Goal: Communication & Community: Connect with others

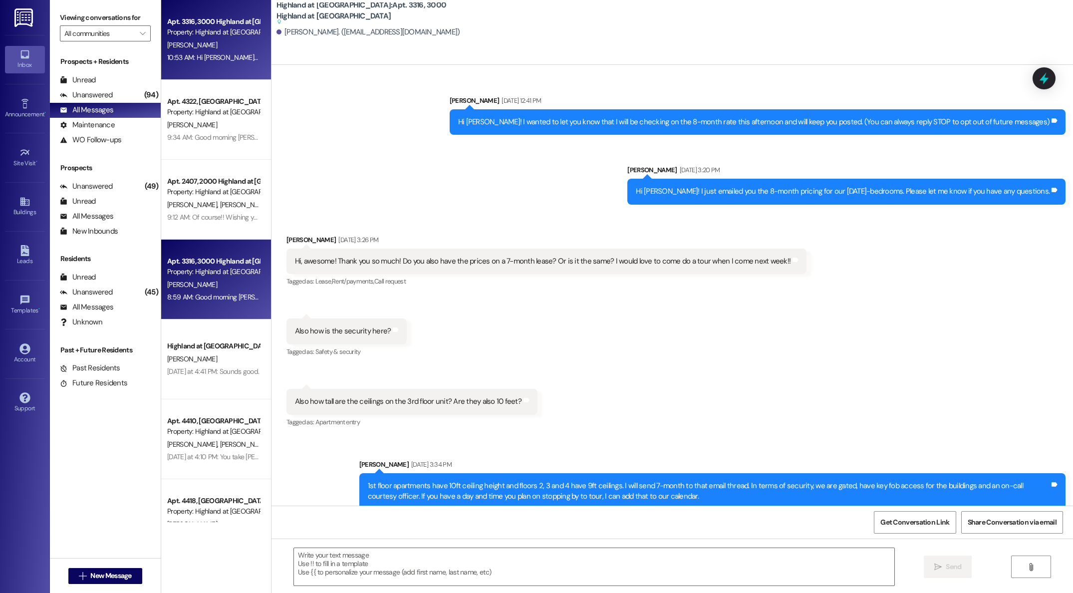
scroll to position [5, 0]
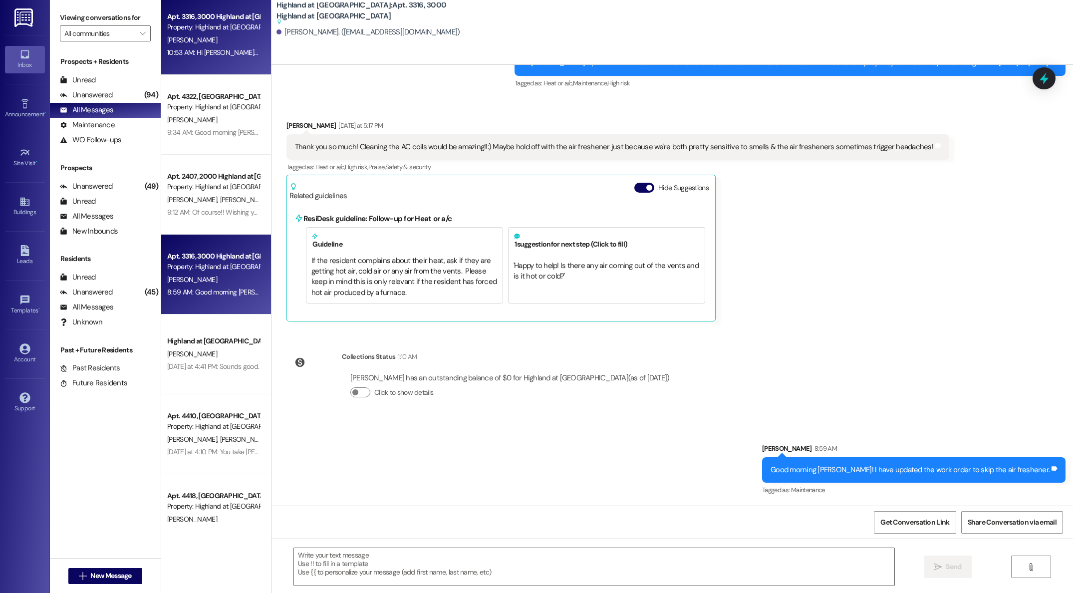
click at [194, 32] on div "Property: Highland at [GEOGRAPHIC_DATA]" at bounding box center [213, 27] width 92 height 10
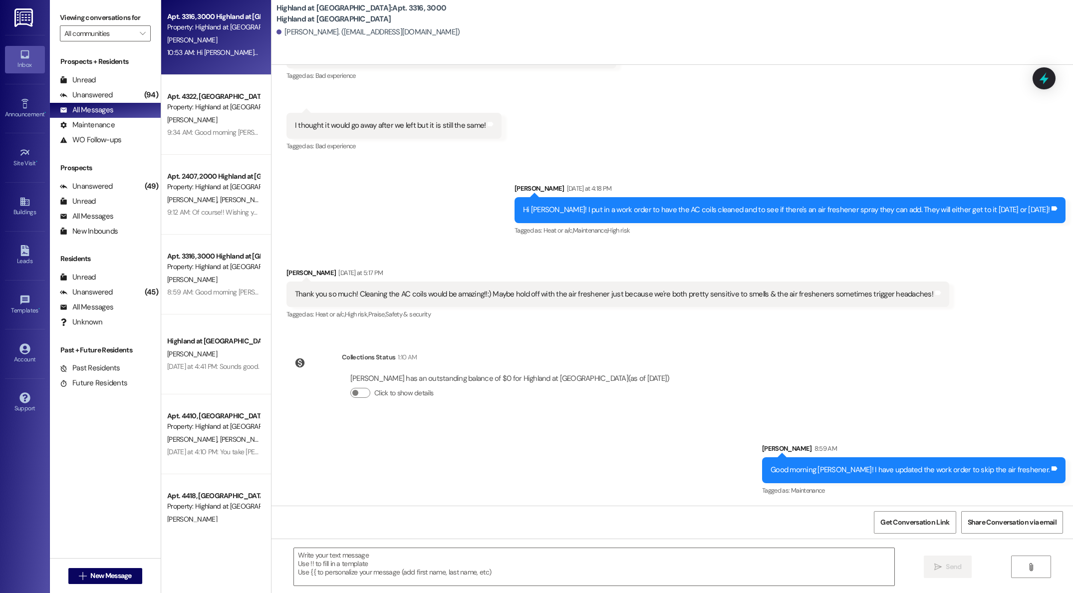
scroll to position [46, 0]
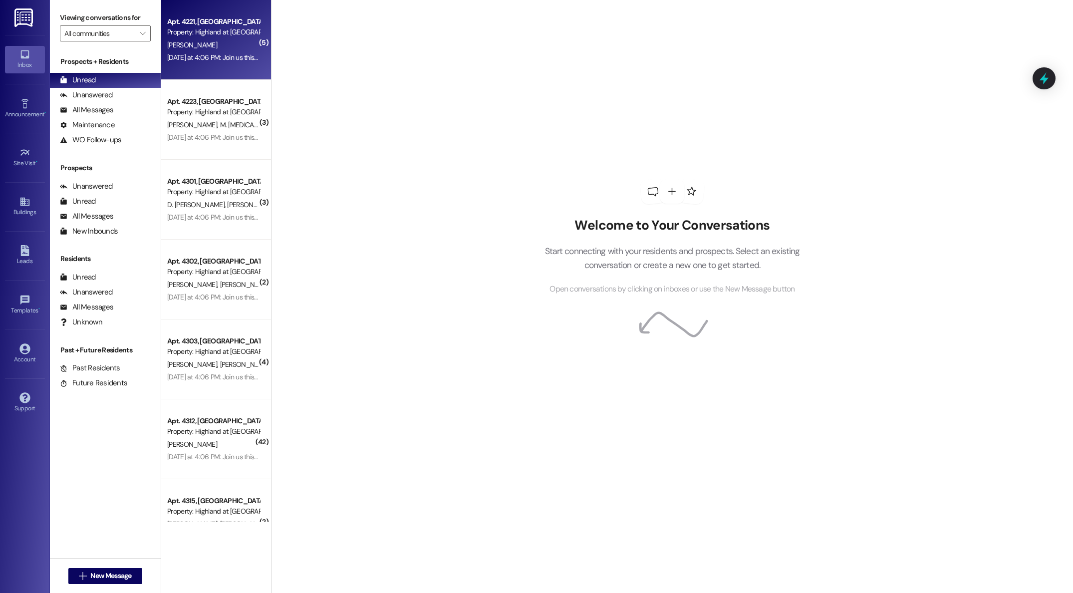
click at [199, 49] on div "[PERSON_NAME]" at bounding box center [213, 45] width 94 height 12
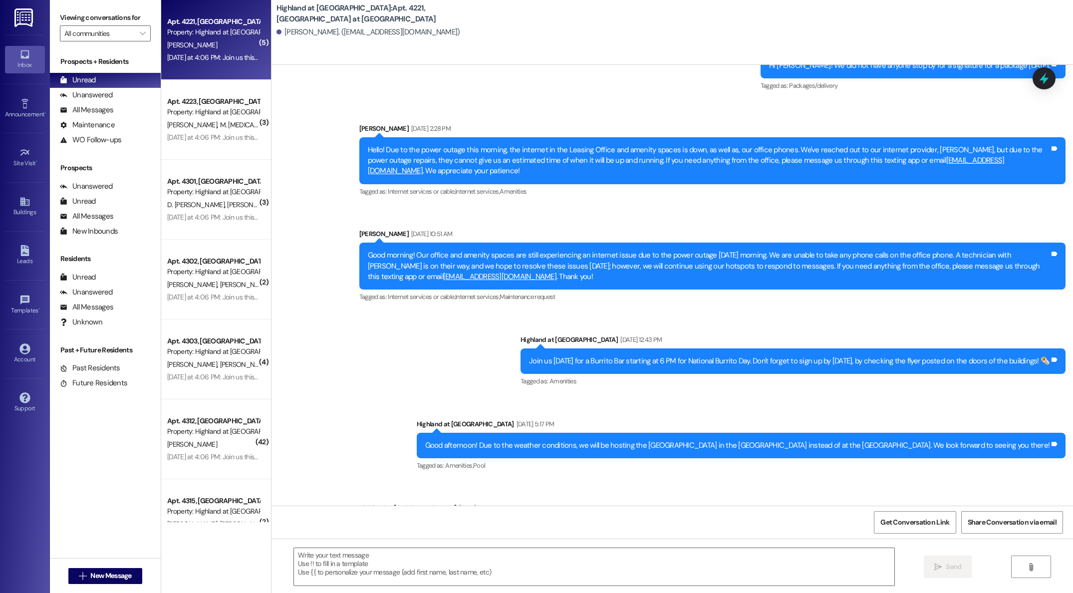
scroll to position [5240, 0]
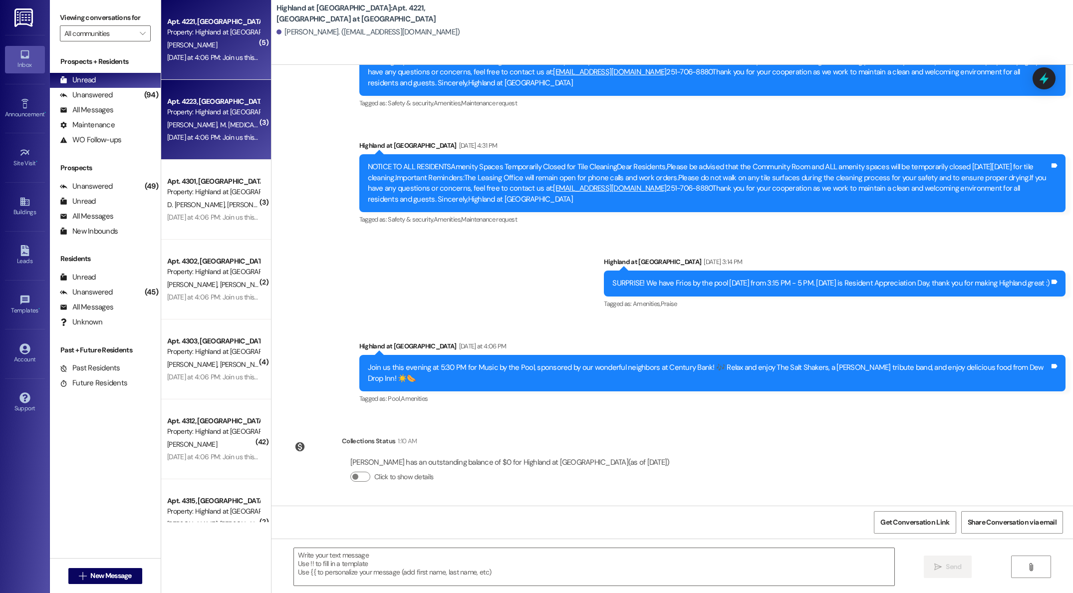
click at [208, 121] on div "[PERSON_NAME] [PERSON_NAME][MEDICAL_DATA]" at bounding box center [213, 125] width 94 height 12
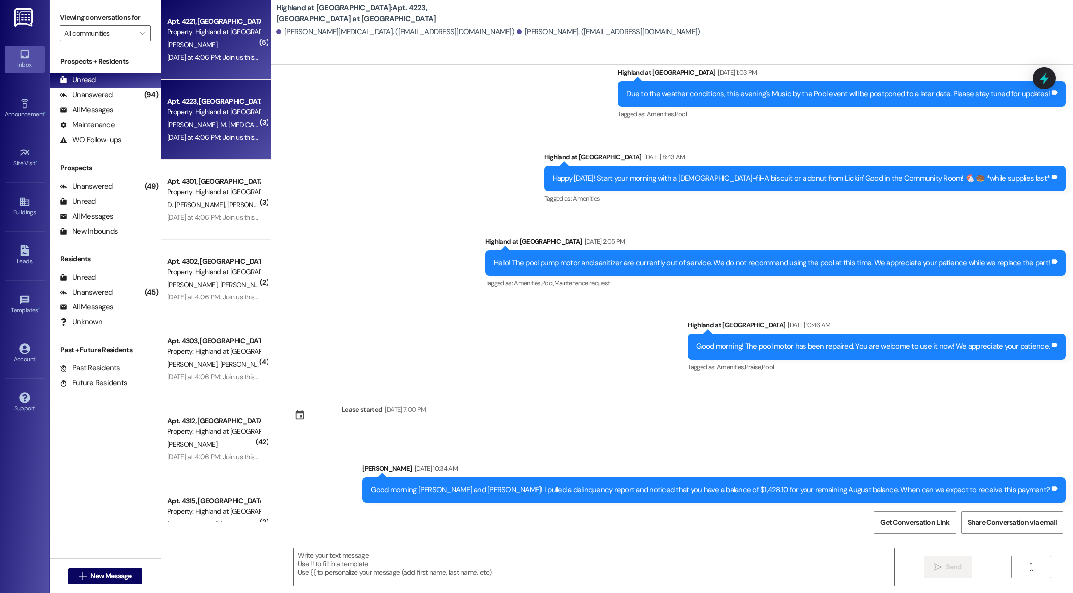
scroll to position [6393, 0]
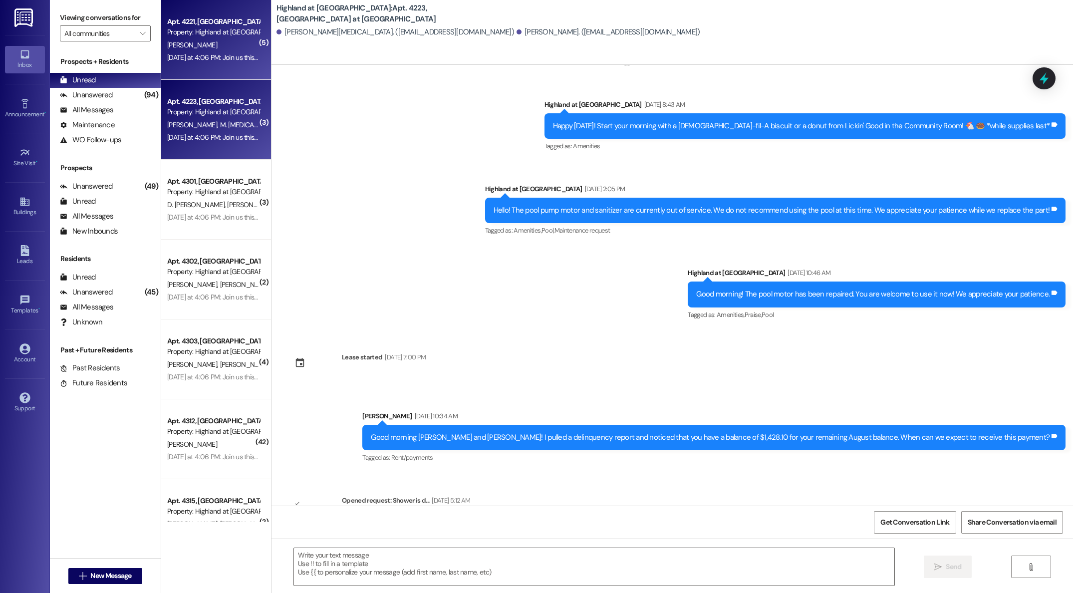
click at [199, 32] on div "Property: Highland at [GEOGRAPHIC_DATA]" at bounding box center [213, 32] width 92 height 10
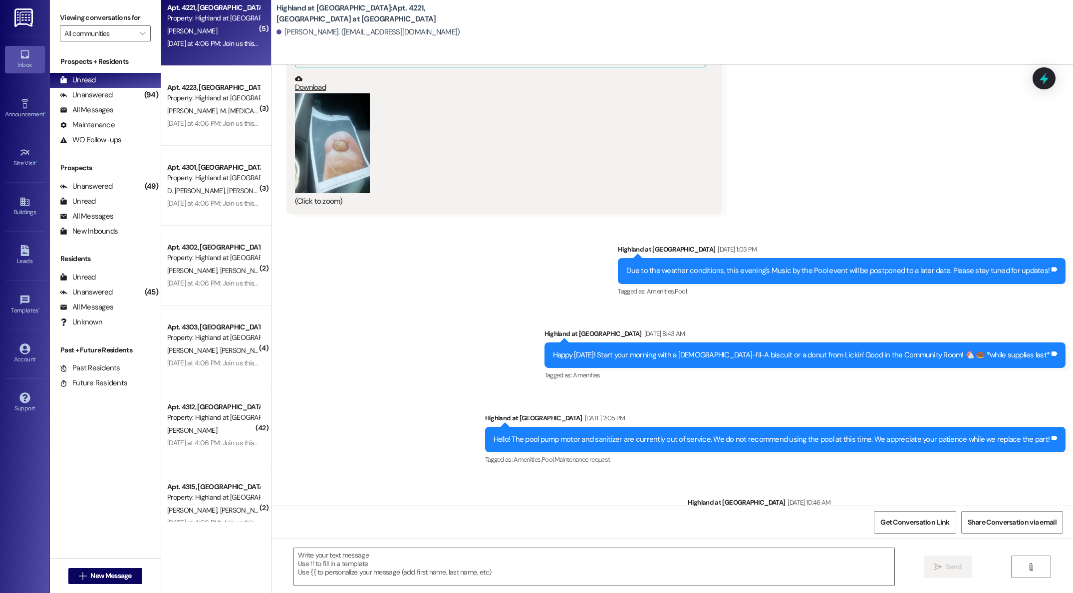
scroll to position [5240, 0]
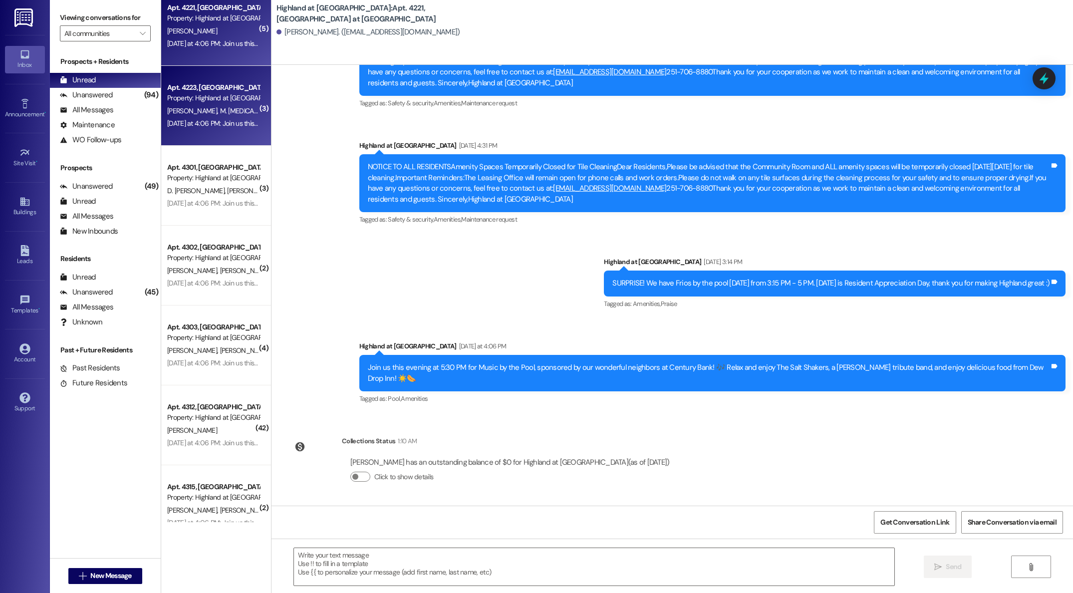
click at [181, 106] on span "[PERSON_NAME]" at bounding box center [193, 110] width 53 height 9
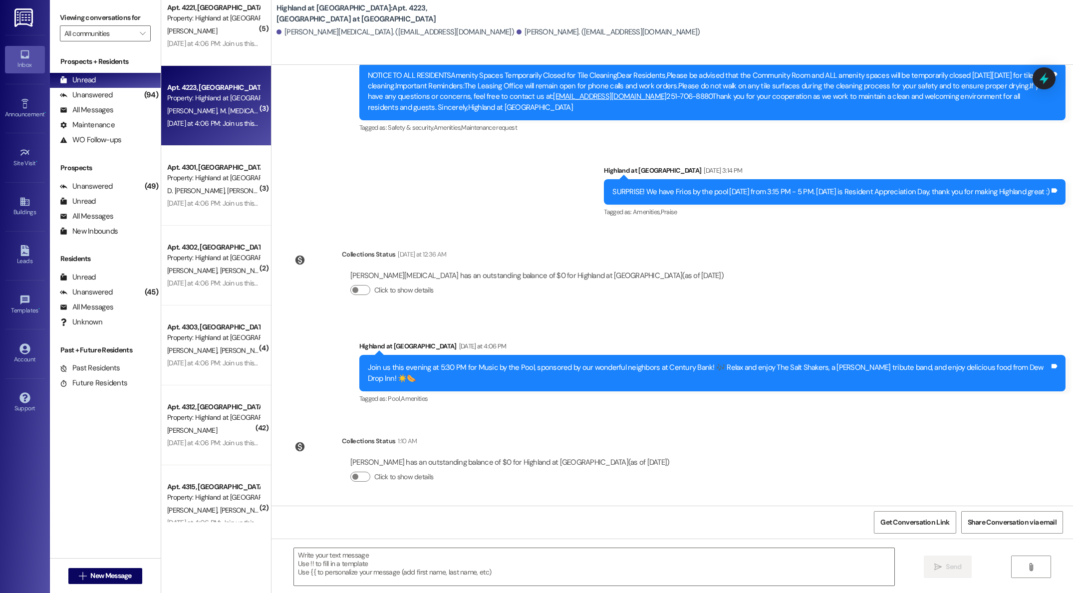
scroll to position [7552, 0]
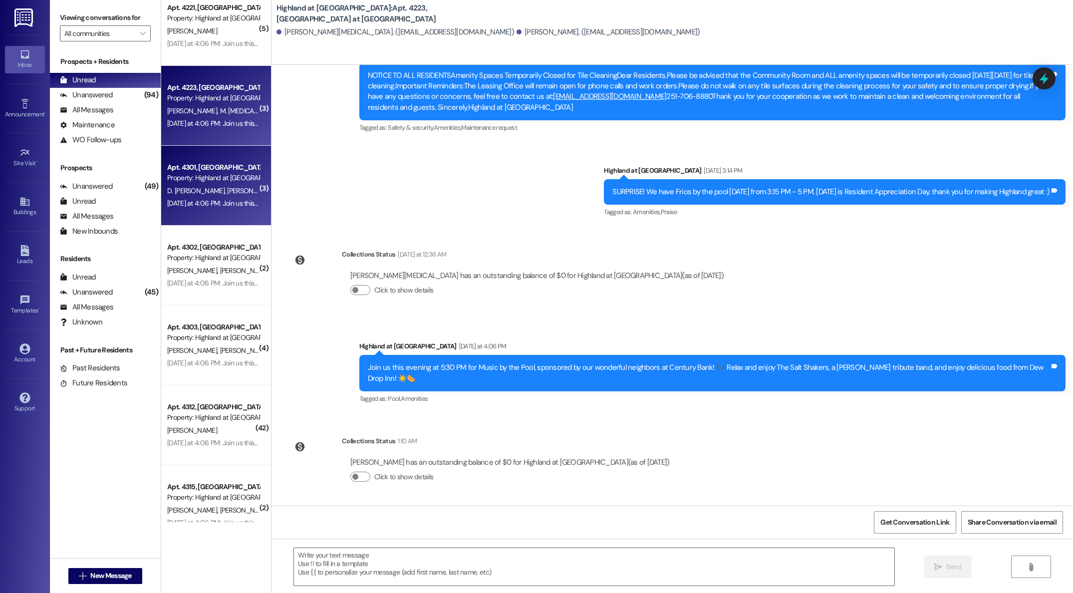
click at [227, 194] on span "[PERSON_NAME]-[GEOGRAPHIC_DATA]" at bounding box center [285, 190] width 117 height 9
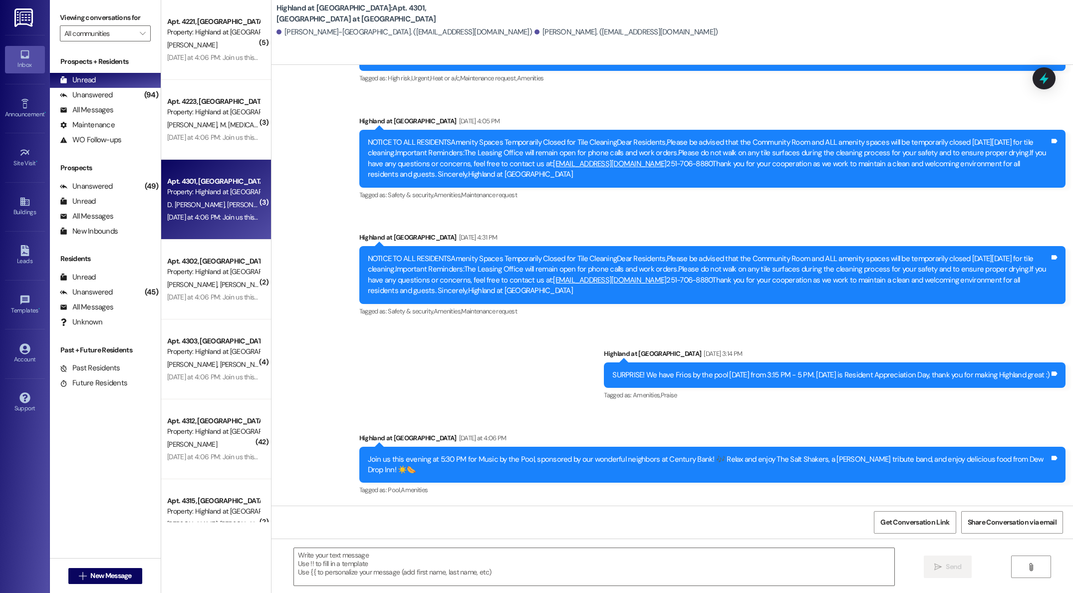
scroll to position [3287, 0]
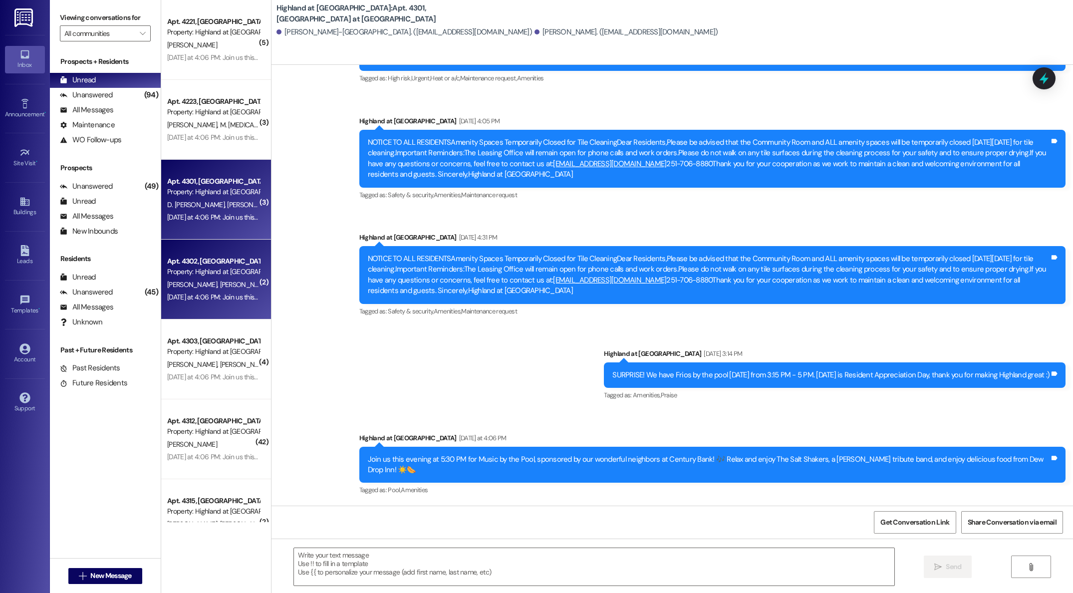
click at [220, 283] on span "[PERSON_NAME]" at bounding box center [245, 284] width 50 height 9
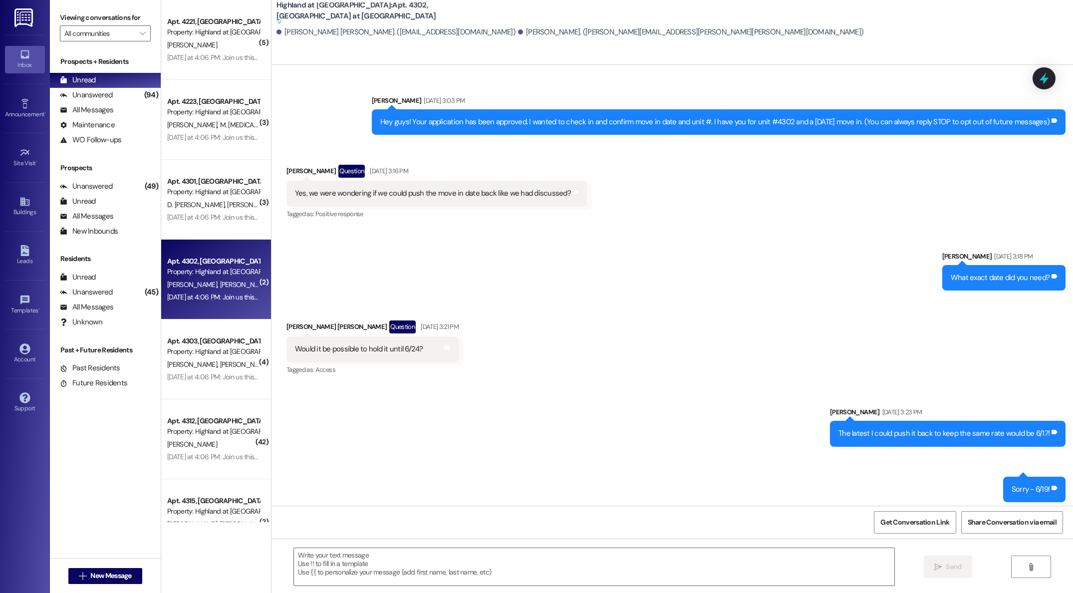
scroll to position [15199, 0]
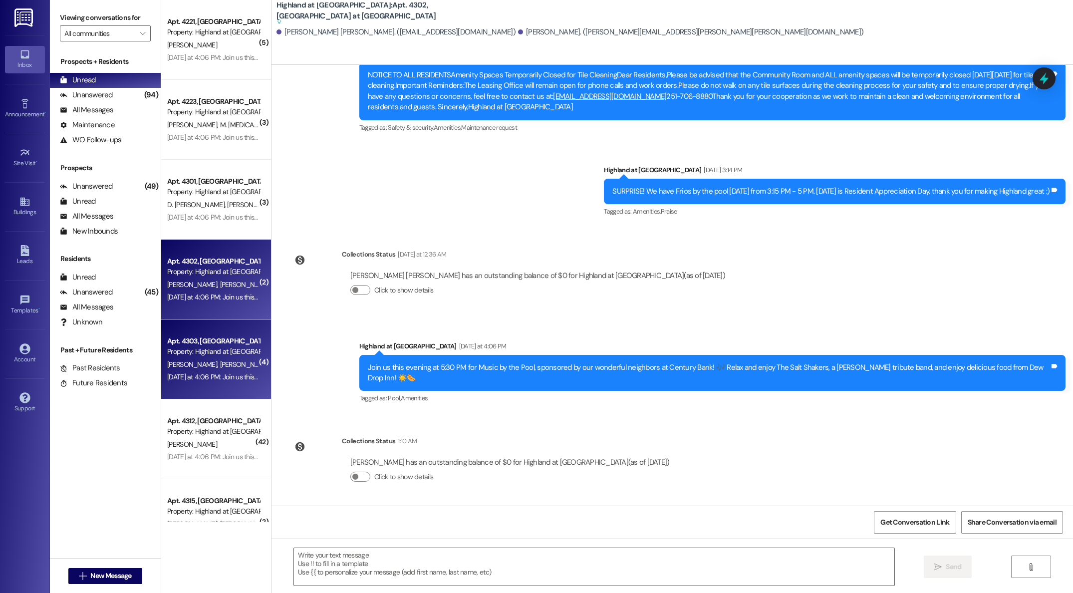
click at [188, 360] on span "[PERSON_NAME]" at bounding box center [193, 364] width 53 height 9
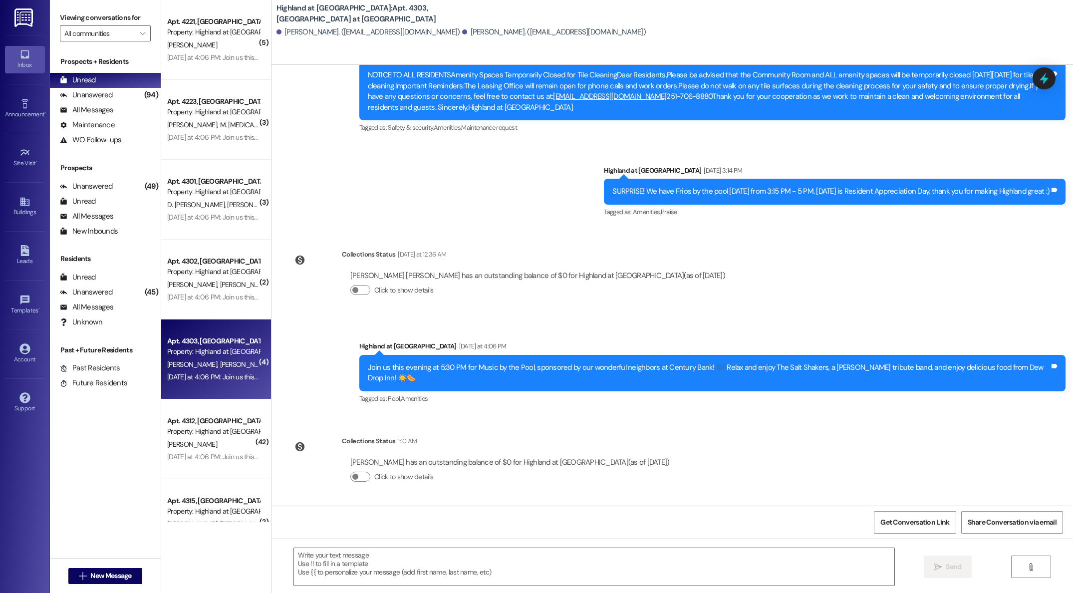
scroll to position [3308, 0]
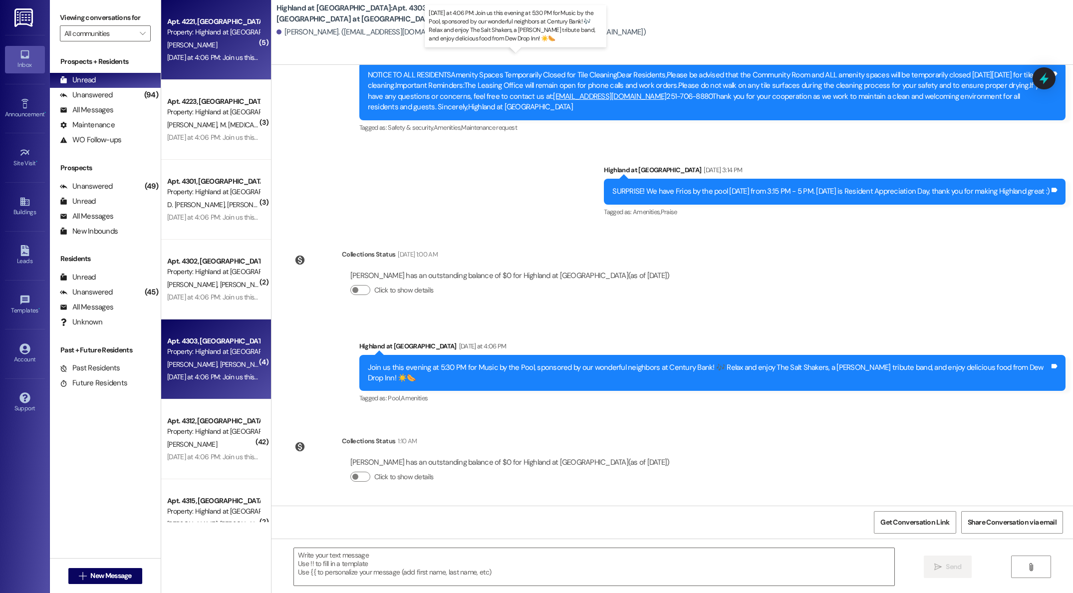
click at [197, 55] on div "[DATE] at 4:06 PM: Join us this evening at 5:30 PM for Music by the Pool, spons…" at bounding box center [528, 57] width 723 height 9
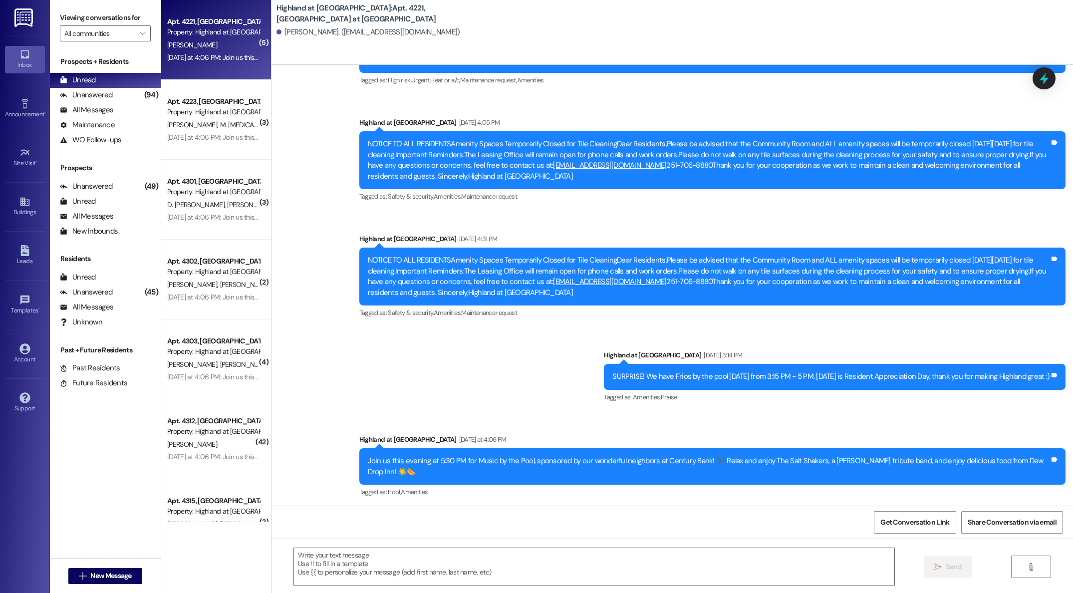
scroll to position [5240, 0]
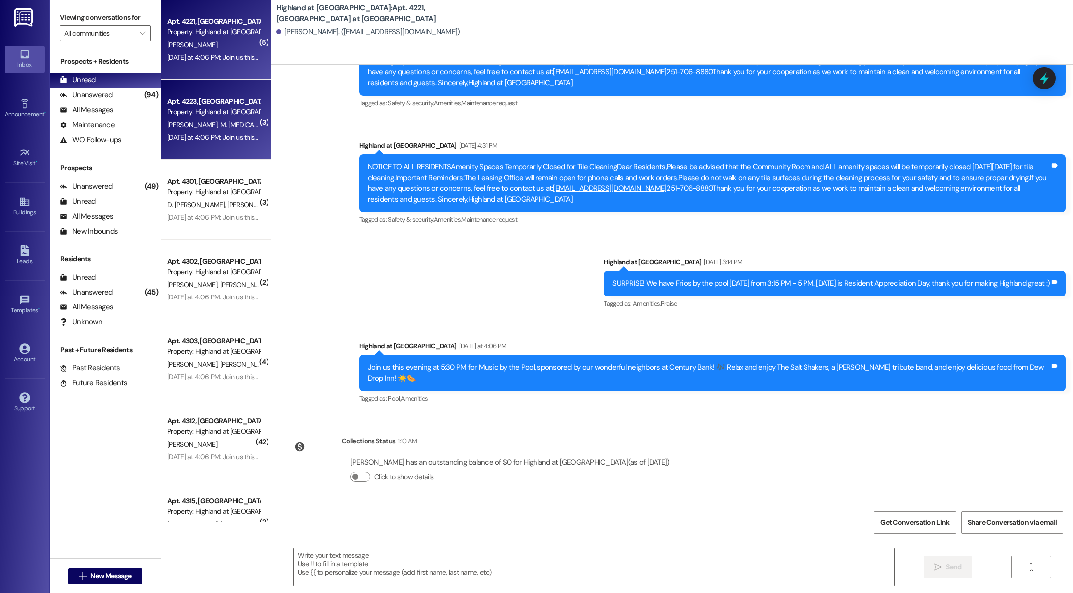
click at [212, 105] on div "Apt. 4223, [GEOGRAPHIC_DATA] at [GEOGRAPHIC_DATA]" at bounding box center [213, 101] width 92 height 10
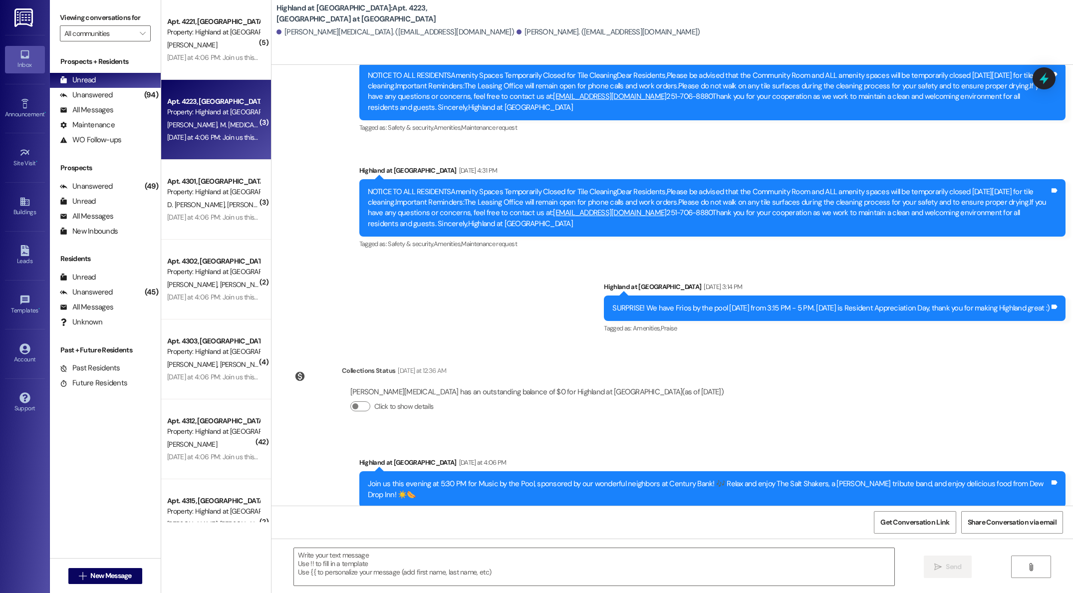
scroll to position [7558, 0]
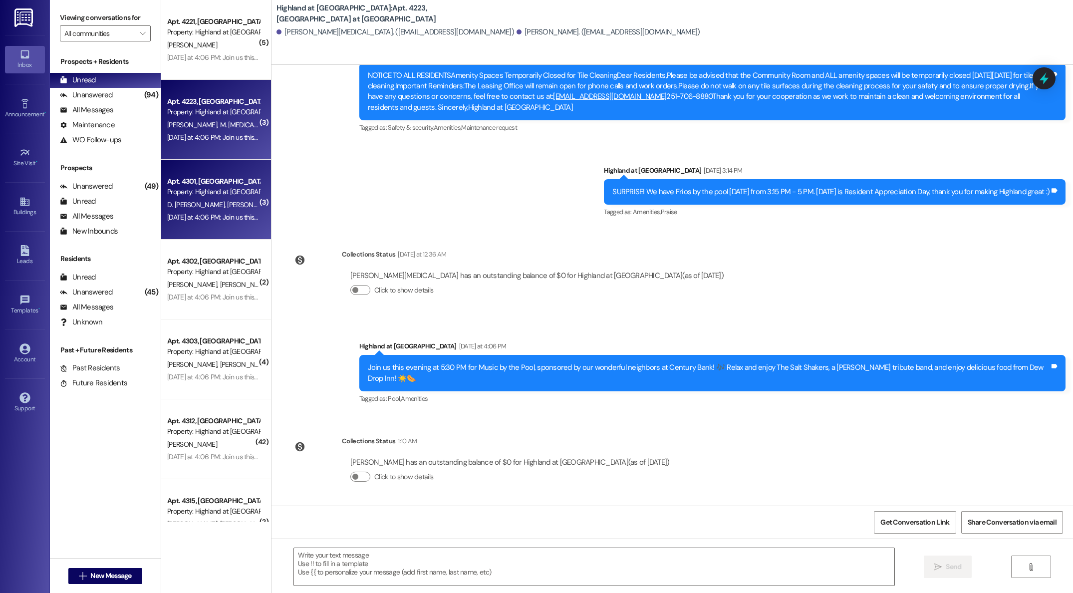
click at [215, 188] on div "Property: Highland at [GEOGRAPHIC_DATA]" at bounding box center [213, 192] width 92 height 10
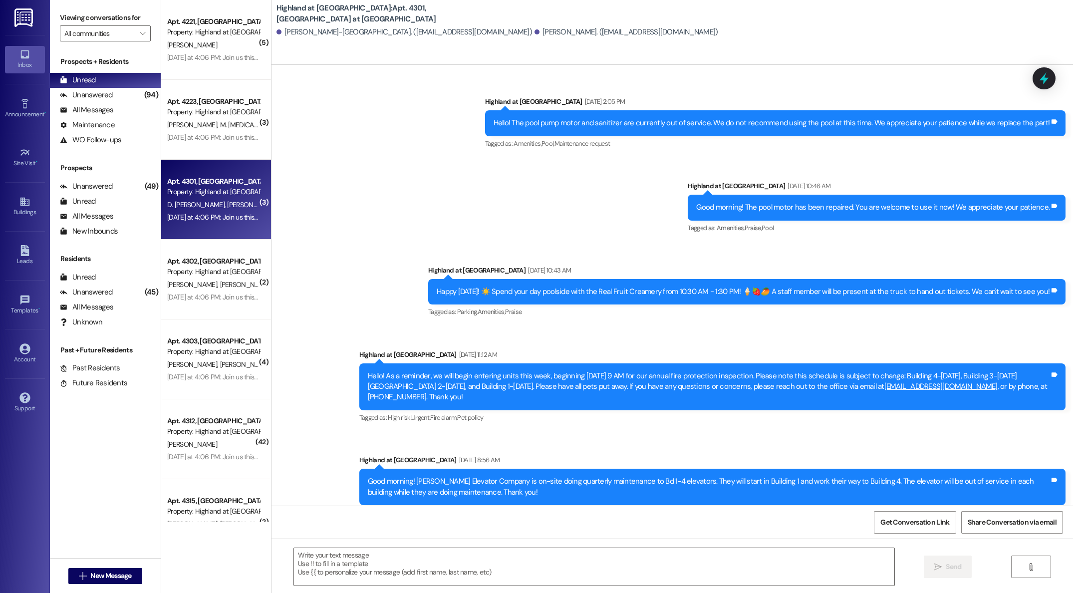
scroll to position [3287, 0]
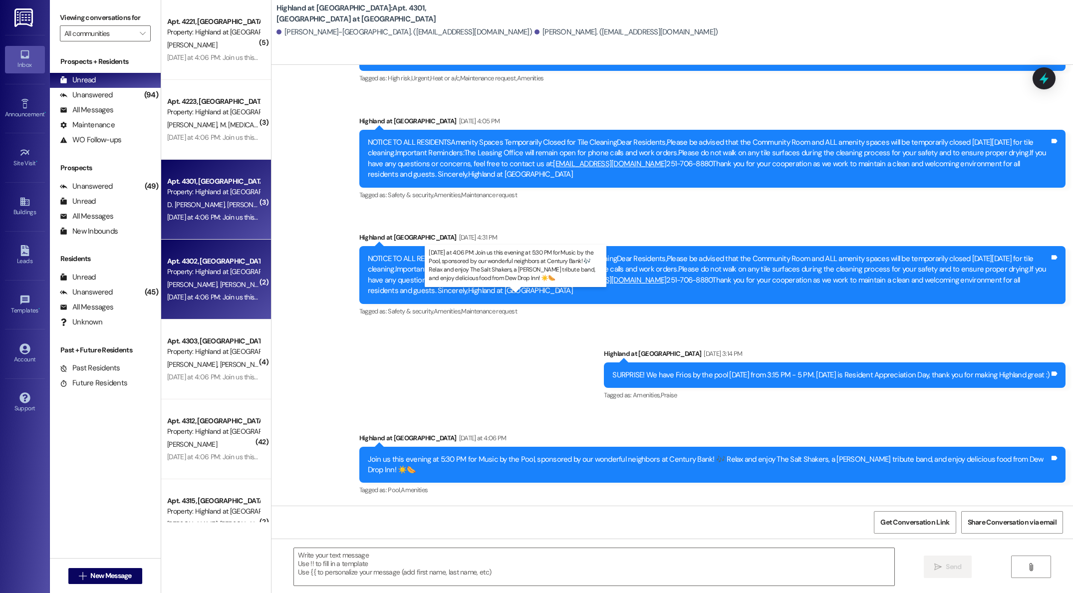
click at [223, 292] on div "[DATE] at 4:06 PM: Join us this evening at 5:30 PM for Music by the Pool, spons…" at bounding box center [528, 296] width 723 height 9
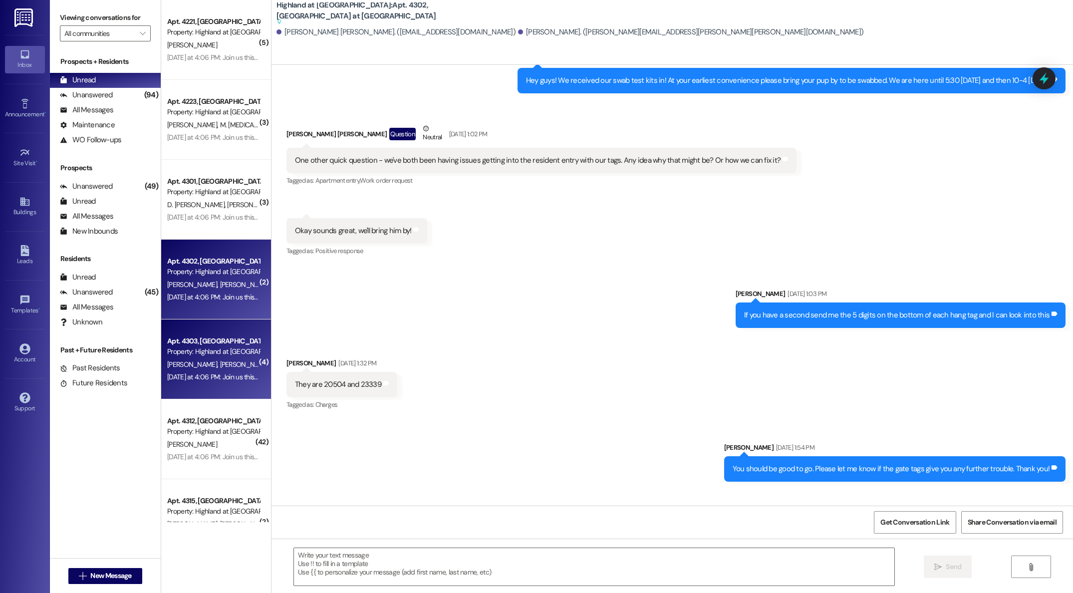
scroll to position [15199, 0]
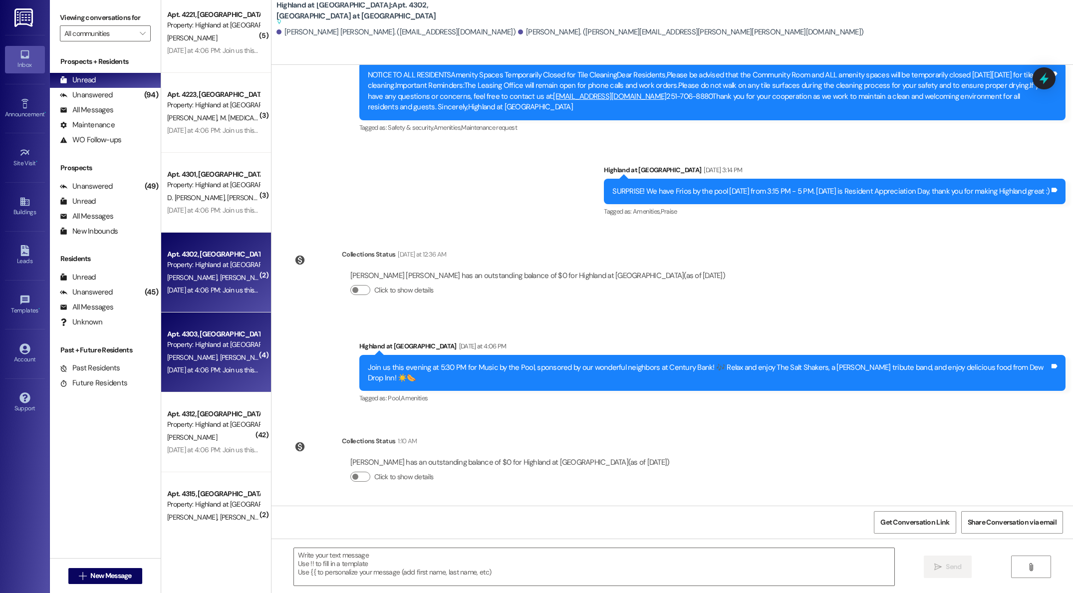
click at [229, 349] on div "Property: Highland at [GEOGRAPHIC_DATA]" at bounding box center [213, 344] width 92 height 10
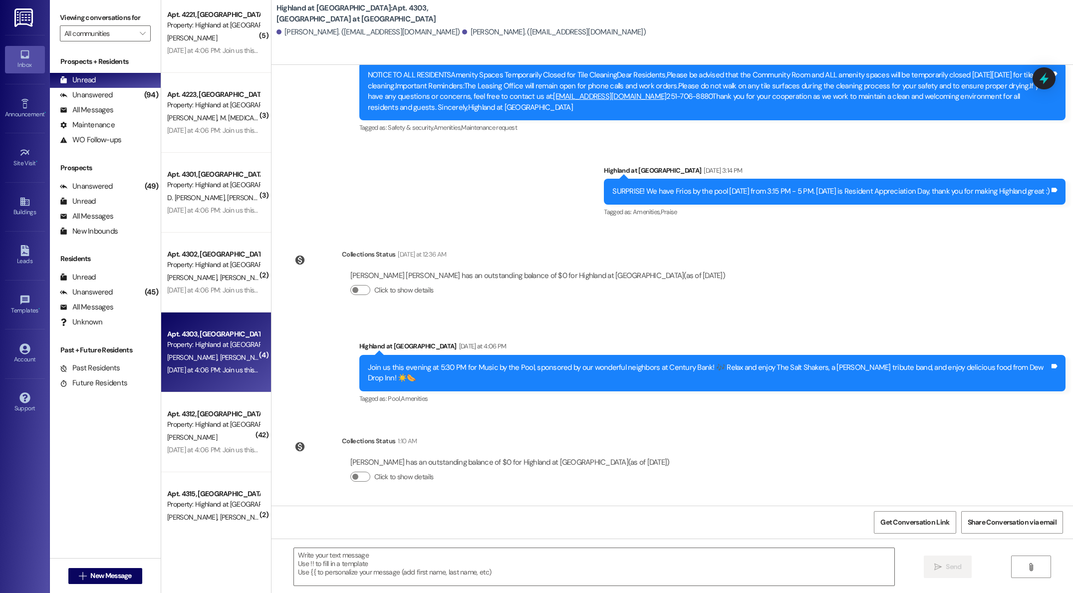
scroll to position [3308, 0]
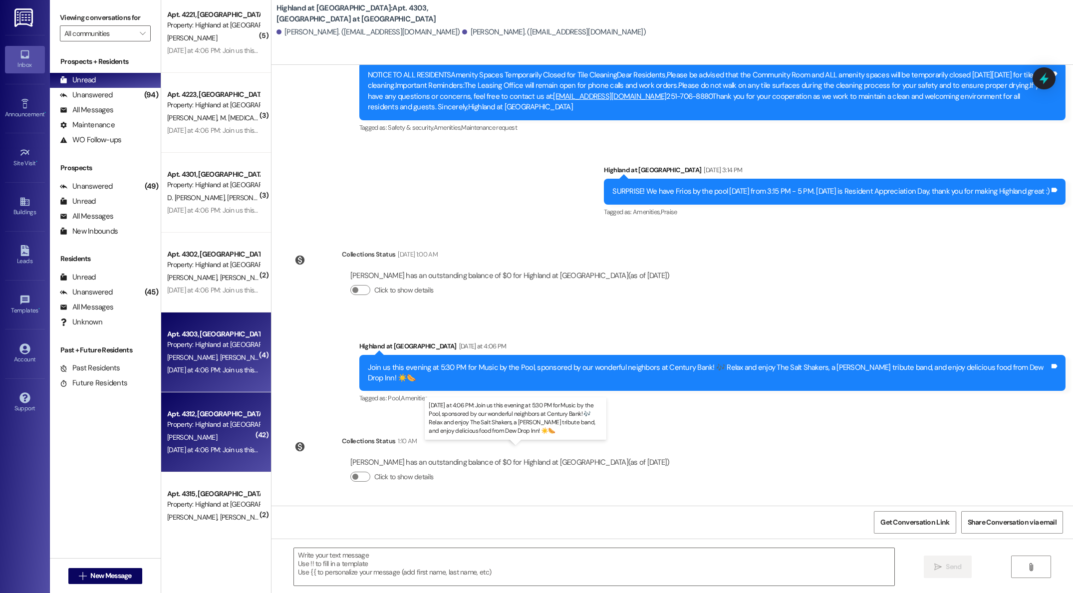
click at [201, 447] on div "[DATE] at 4:06 PM: Join us this evening at 5:30 PM for Music by the Pool, spons…" at bounding box center [528, 449] width 723 height 9
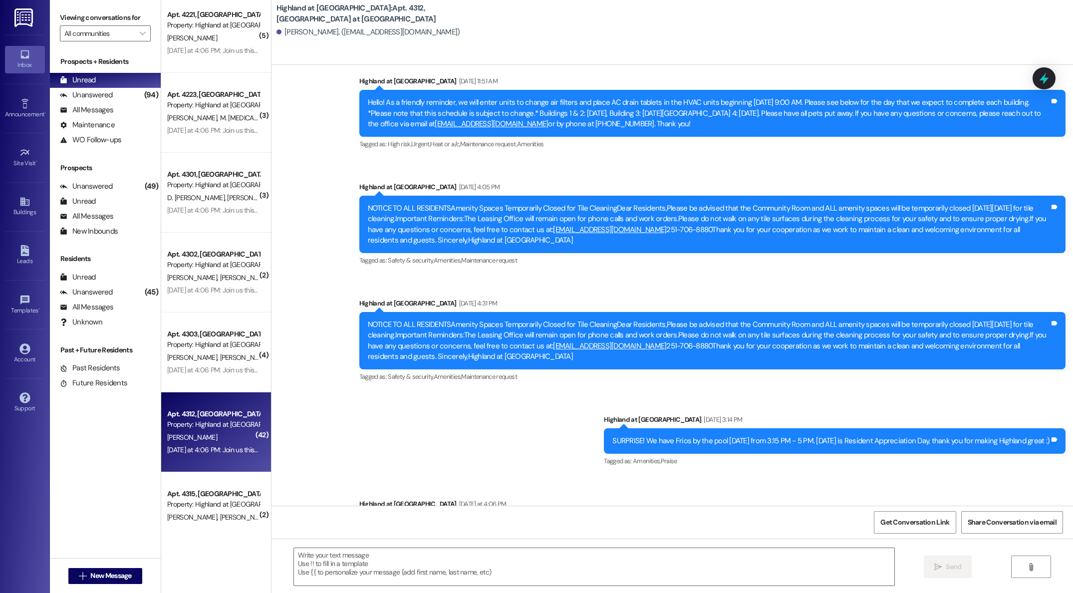
scroll to position [13122, 0]
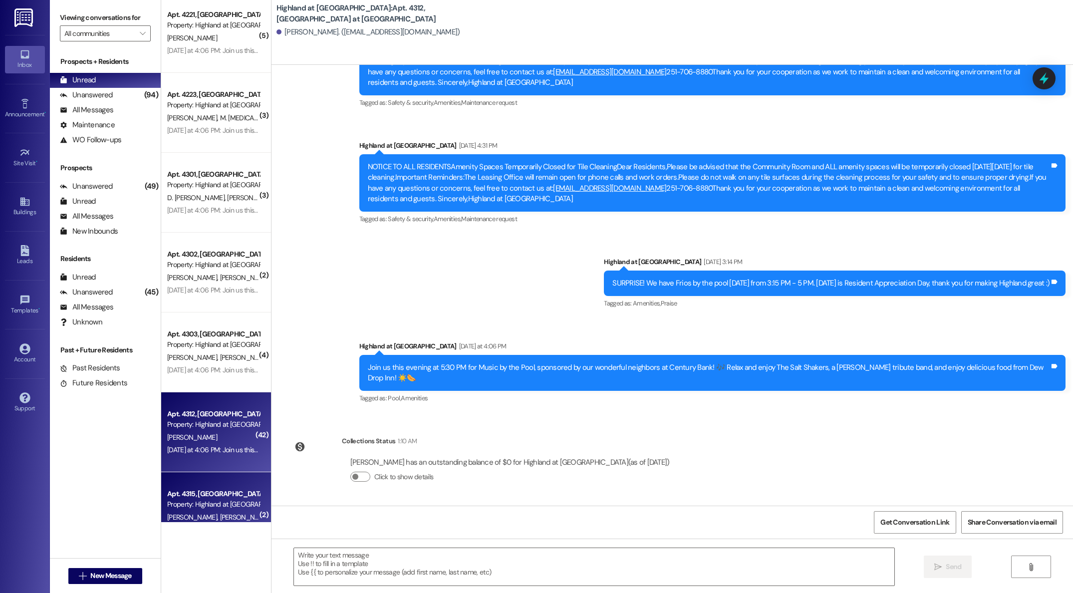
click at [193, 502] on div "Property: Highland at [GEOGRAPHIC_DATA]" at bounding box center [213, 504] width 92 height 10
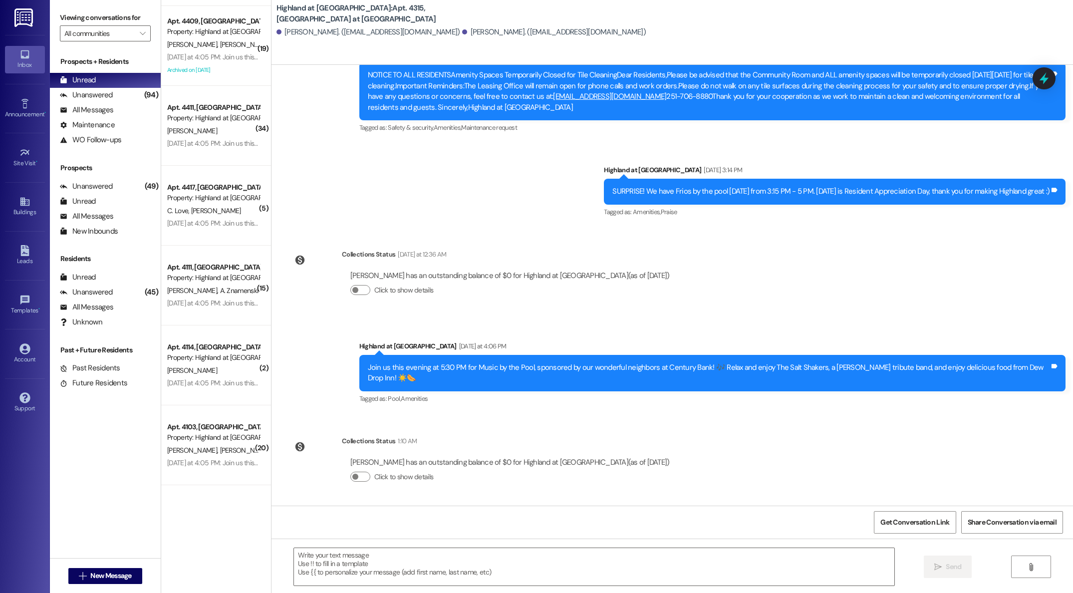
scroll to position [0, 0]
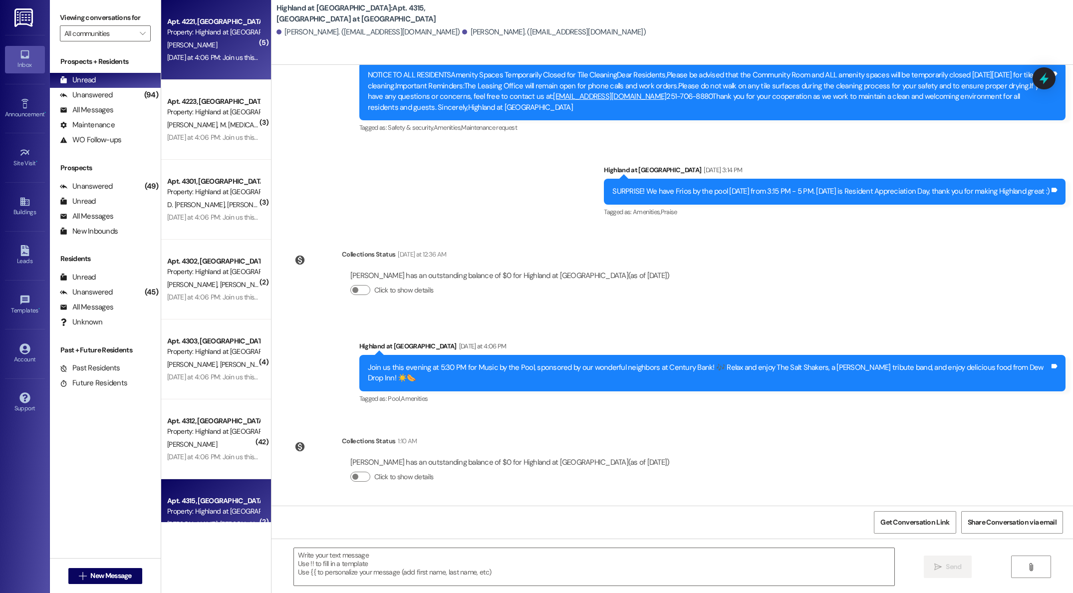
click at [193, 66] on div "Apt. 4221, [GEOGRAPHIC_DATA] at [GEOGRAPHIC_DATA] Property: [GEOGRAPHIC_DATA] a…" at bounding box center [216, 40] width 110 height 80
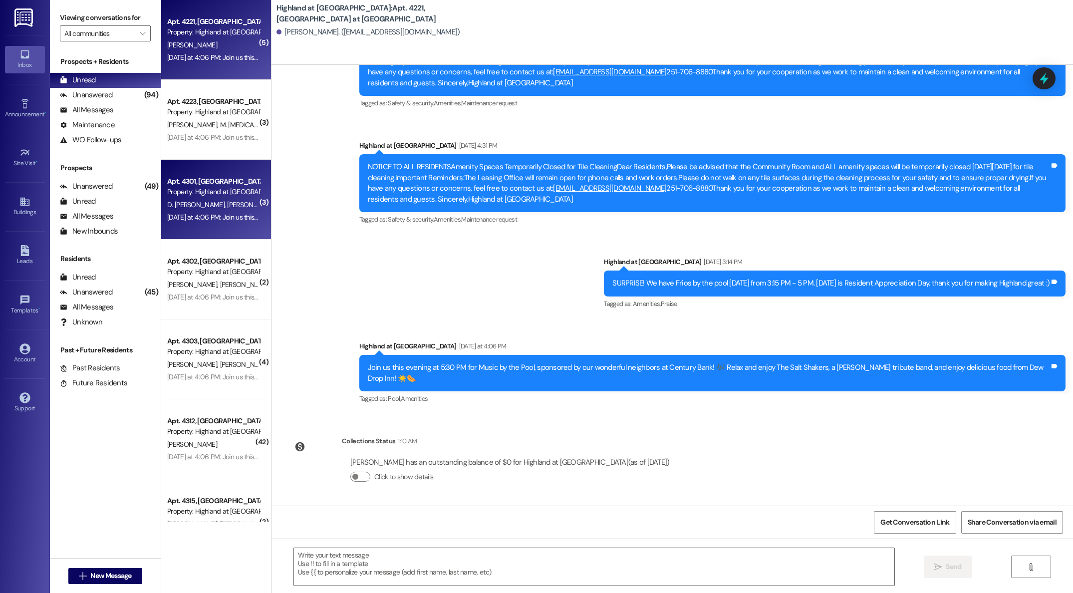
scroll to position [1, 0]
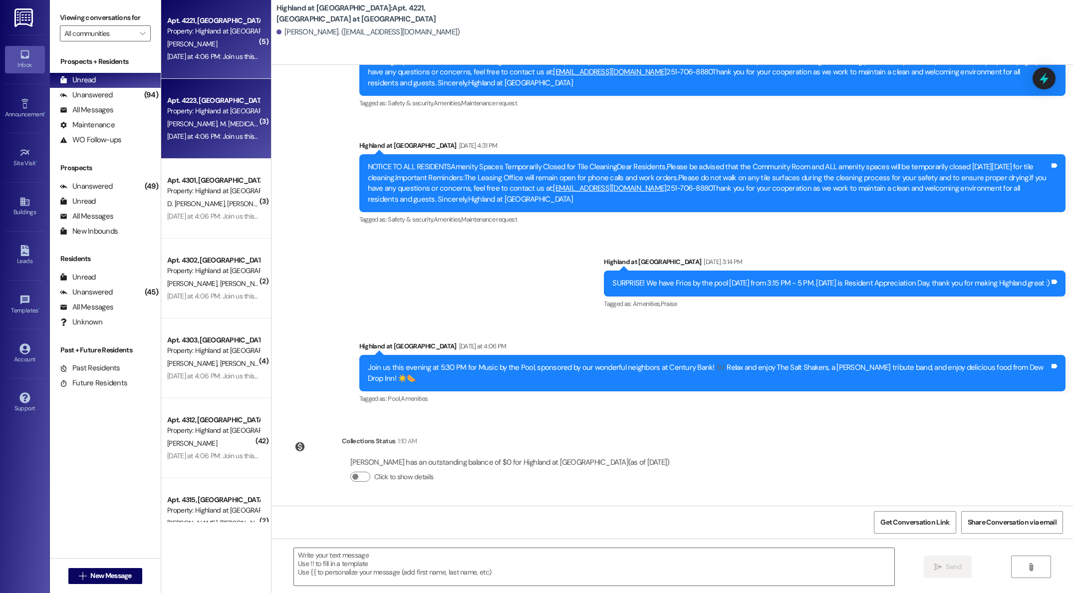
click at [220, 128] on span "M. [MEDICAL_DATA]" at bounding box center [249, 123] width 58 height 9
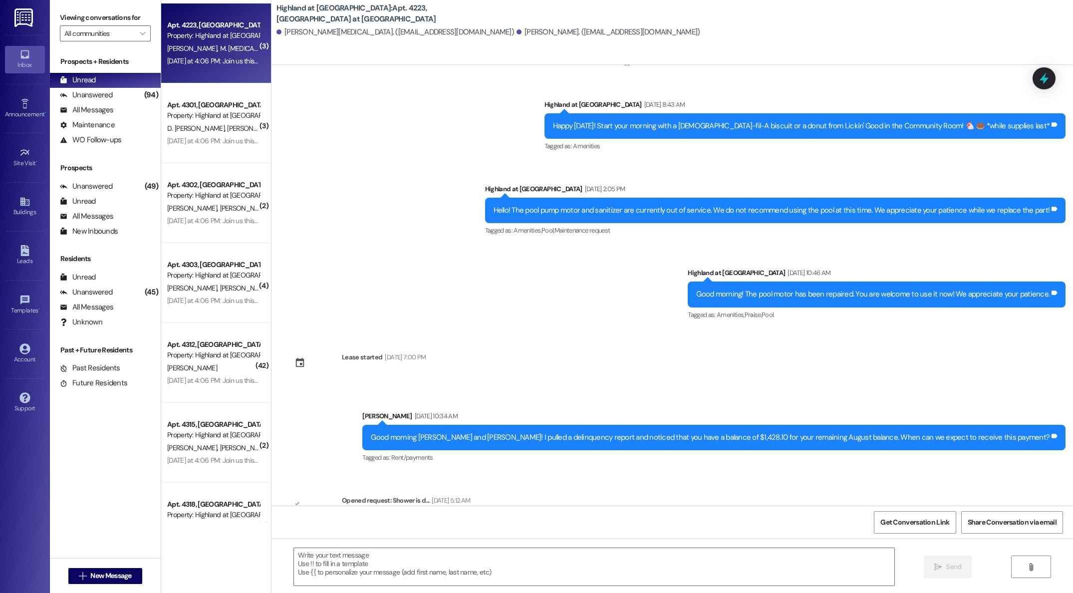
scroll to position [0, 0]
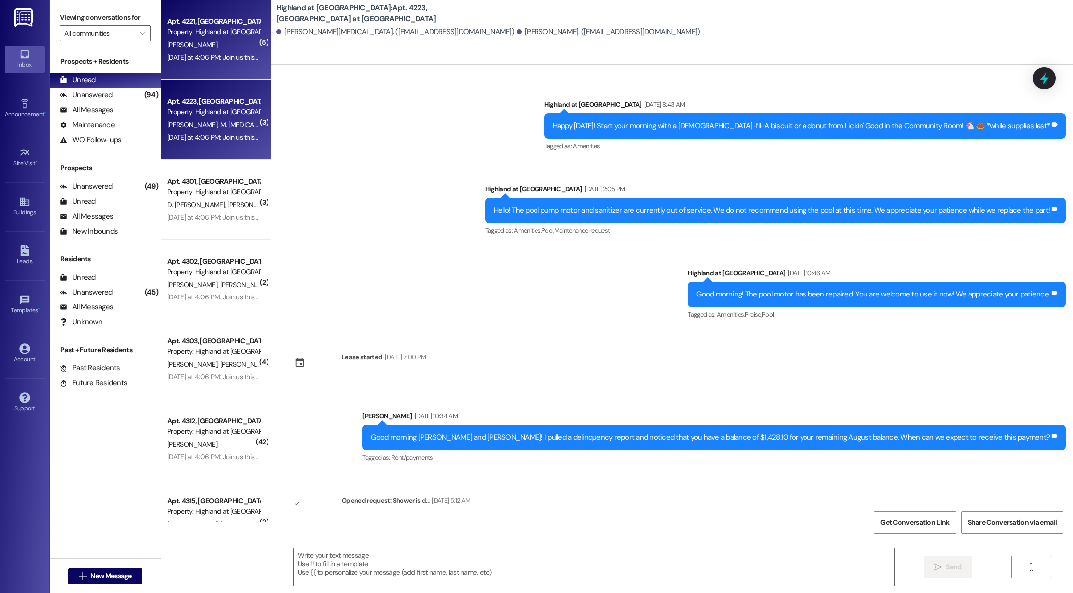
click at [219, 30] on div "Property: Highland at [GEOGRAPHIC_DATA]" at bounding box center [213, 32] width 92 height 10
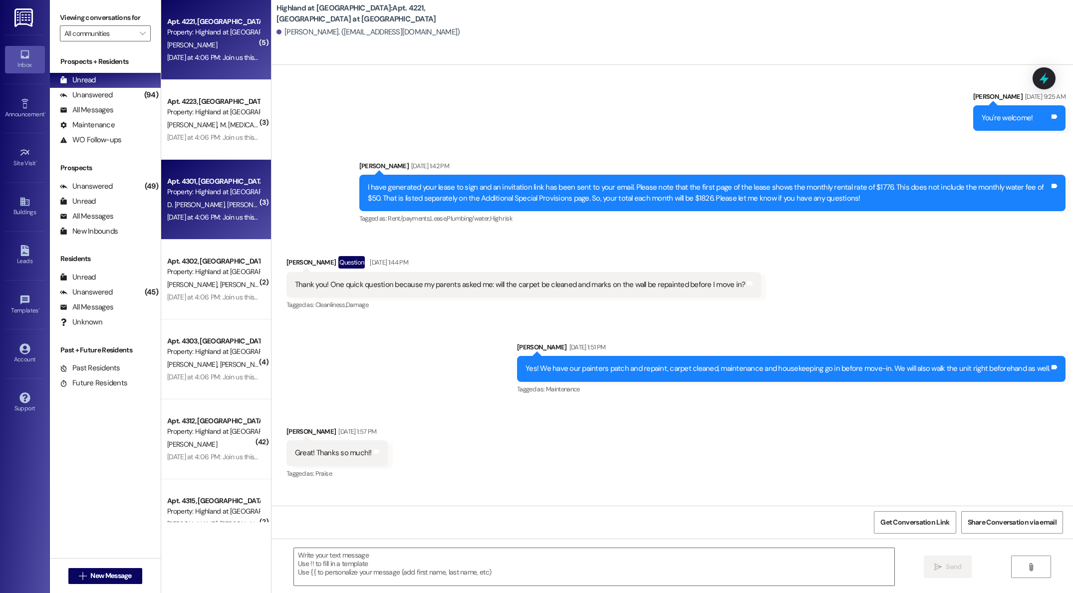
scroll to position [261, 0]
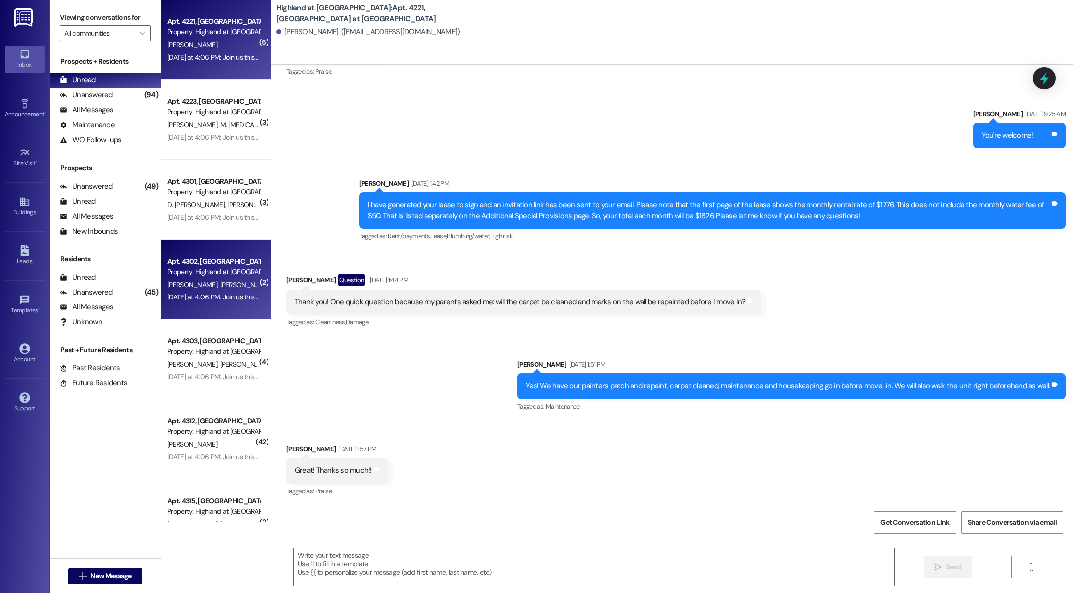
click at [220, 284] on span "[PERSON_NAME]" at bounding box center [245, 284] width 50 height 9
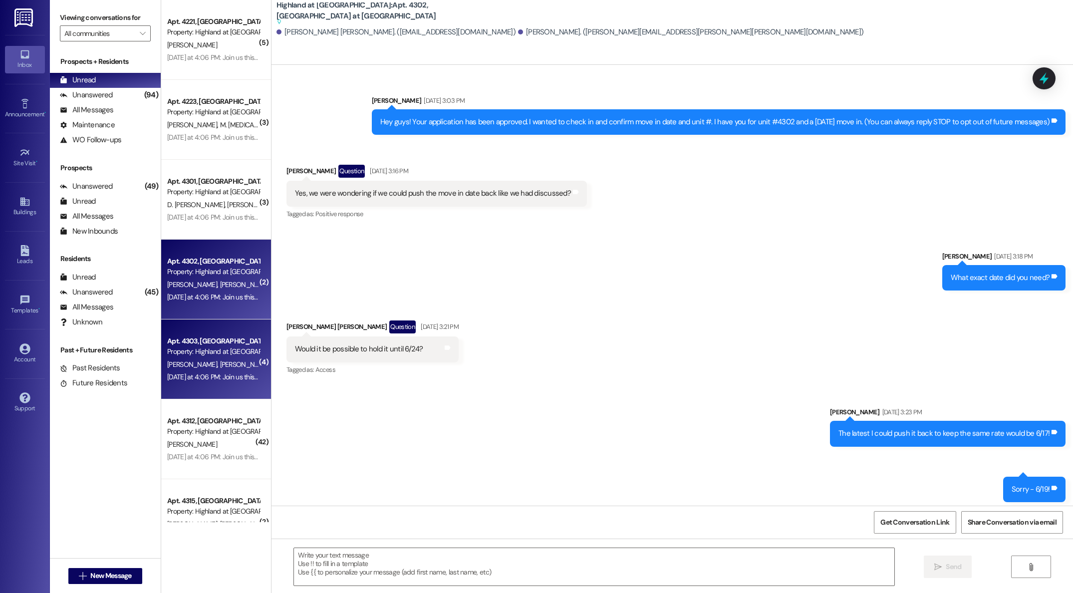
scroll to position [15199, 0]
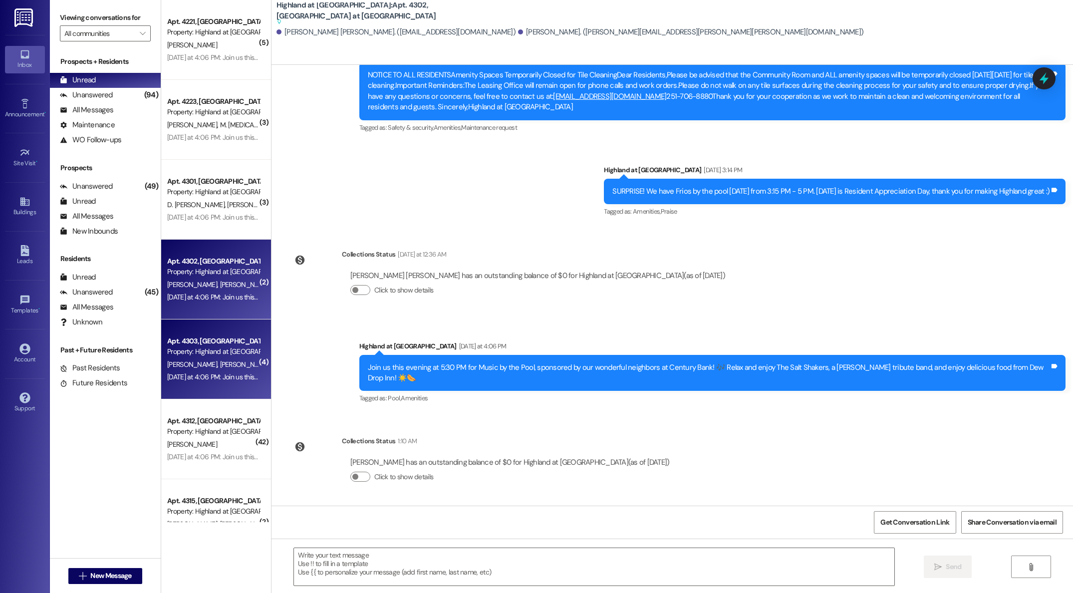
click at [209, 354] on div "Property: Highland at [GEOGRAPHIC_DATA]" at bounding box center [213, 351] width 92 height 10
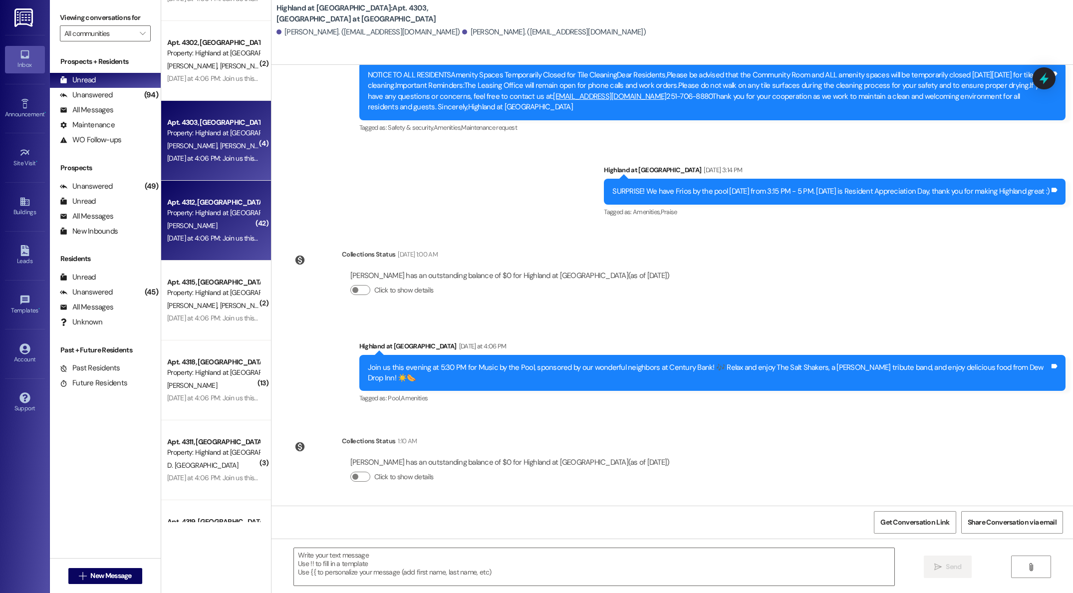
scroll to position [231, 0]
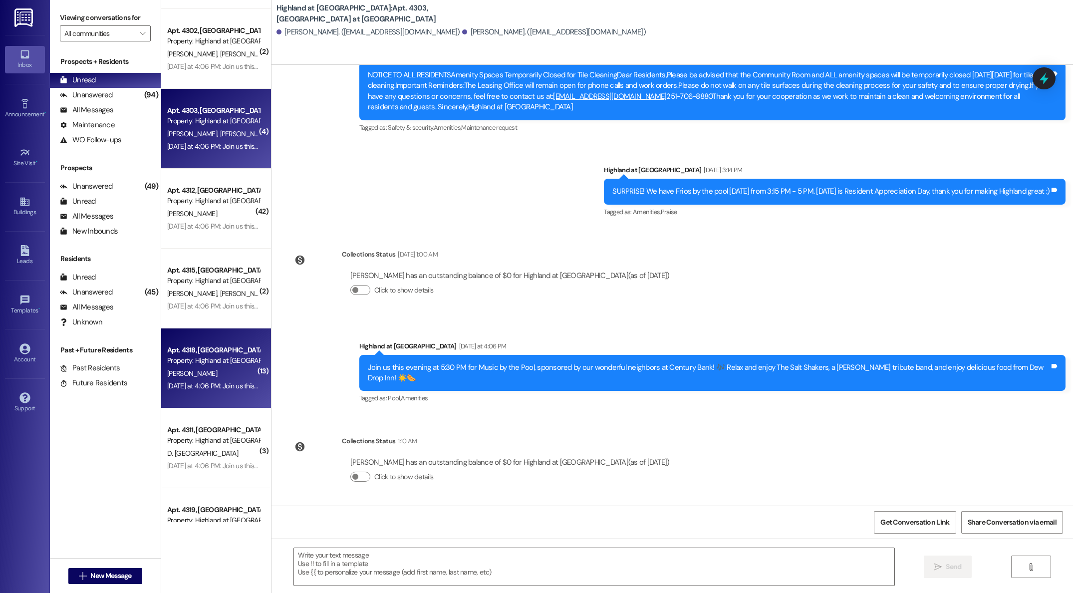
click at [190, 376] on div "[PERSON_NAME]" at bounding box center [213, 373] width 94 height 12
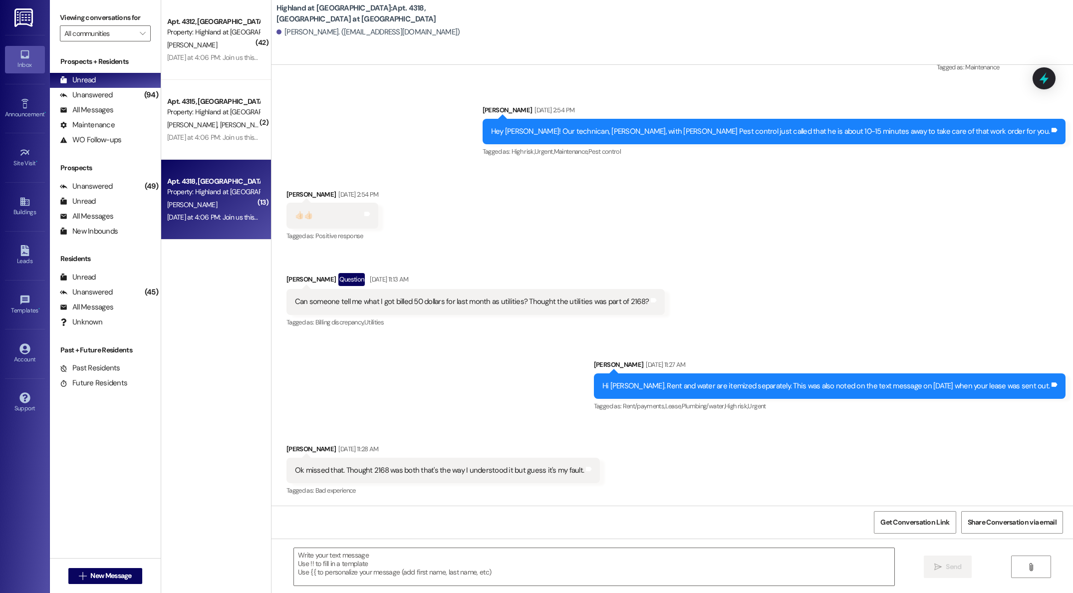
scroll to position [0, 0]
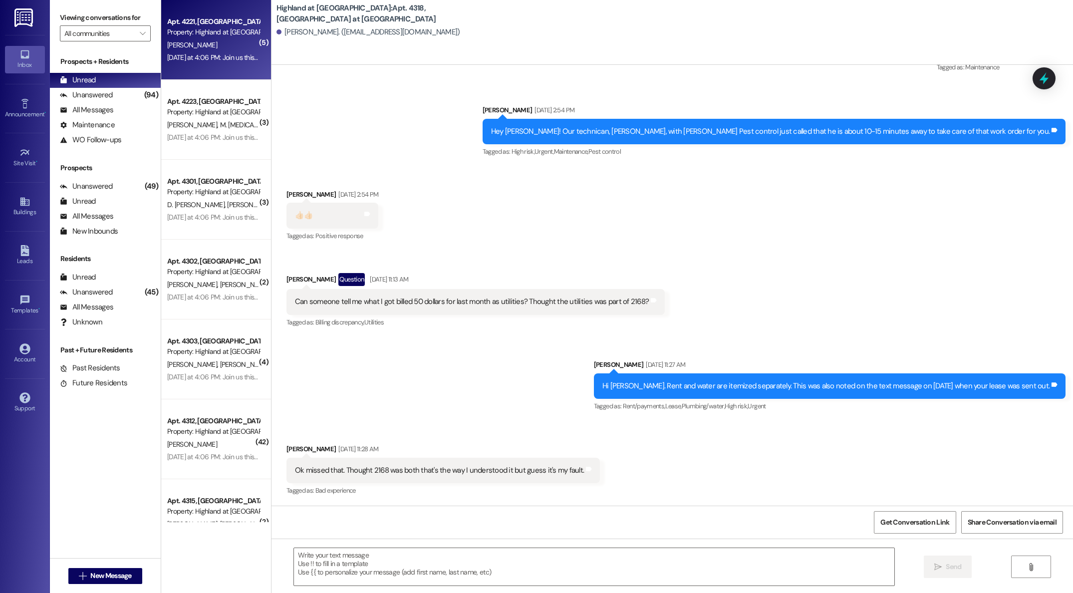
click at [185, 40] on span "[PERSON_NAME]" at bounding box center [192, 44] width 50 height 9
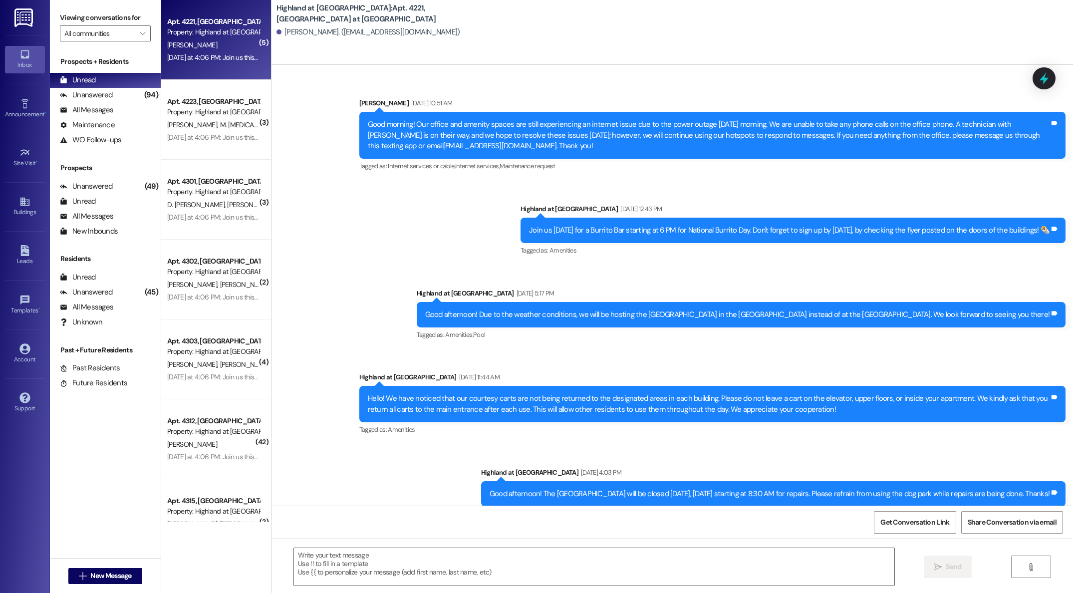
scroll to position [5240, 0]
